Goal: Find specific page/section: Find specific page/section

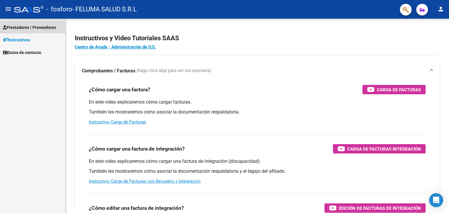
click at [24, 29] on span "Prestadores / Proveedores" at bounding box center [29, 27] width 53 height 6
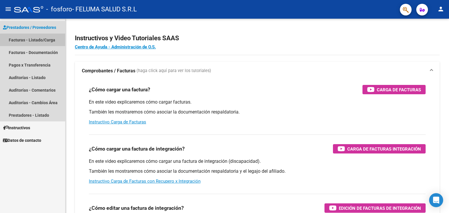
click at [35, 43] on link "Facturas - Listado/Carga" at bounding box center [32, 40] width 65 height 13
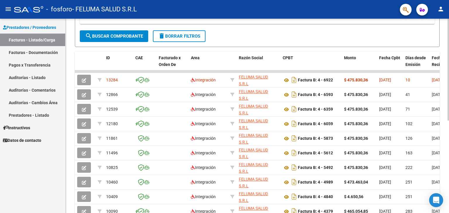
scroll to position [132, 0]
click at [445, 110] on div "Video tutorial PRESTADORES -> Listado de CPBTs Emitidos por Prestadores / Prove…" at bounding box center [257, 71] width 385 height 368
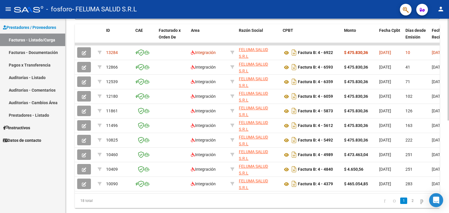
scroll to position [160, 0]
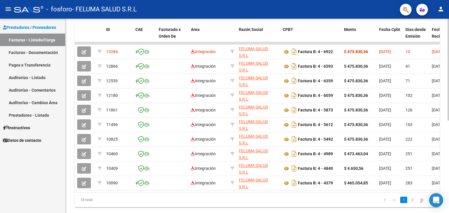
click at [449, 111] on div at bounding box center [448, 155] width 1 height 102
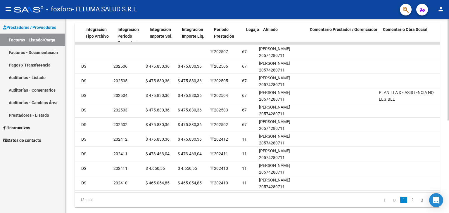
scroll to position [0, 622]
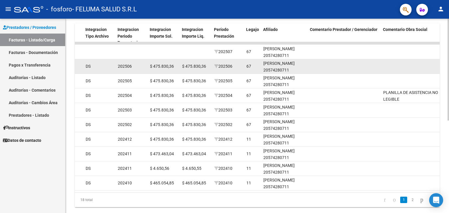
drag, startPoint x: 263, startPoint y: 63, endPoint x: 307, endPoint y: 62, distance: 43.9
click at [307, 62] on datatable-body-cell "[PERSON_NAME] 20574280711" at bounding box center [284, 66] width 47 height 14
drag, startPoint x: 305, startPoint y: 62, endPoint x: 263, endPoint y: 60, distance: 41.9
click at [263, 60] on div "[PERSON_NAME] 20574280711" at bounding box center [284, 66] width 42 height 13
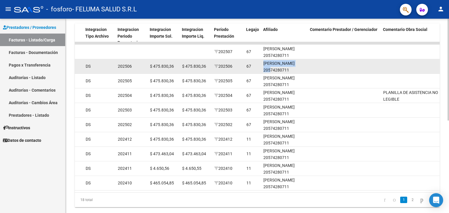
copy div "[PERSON_NAME]"
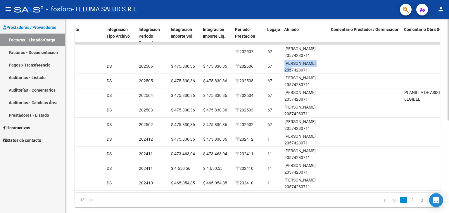
scroll to position [0, 601]
